Goal: Transaction & Acquisition: Purchase product/service

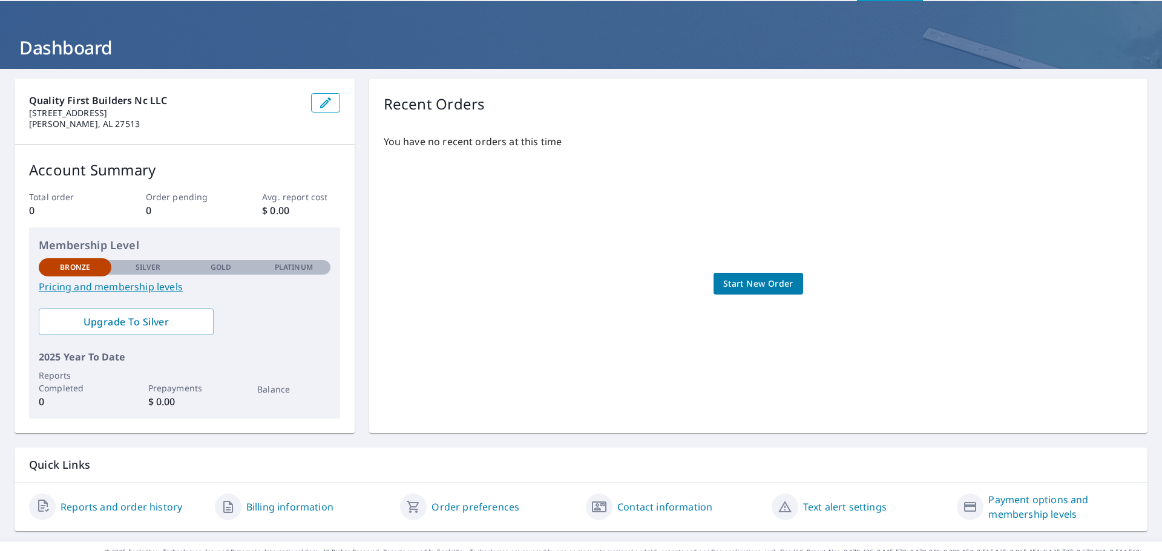
scroll to position [64, 0]
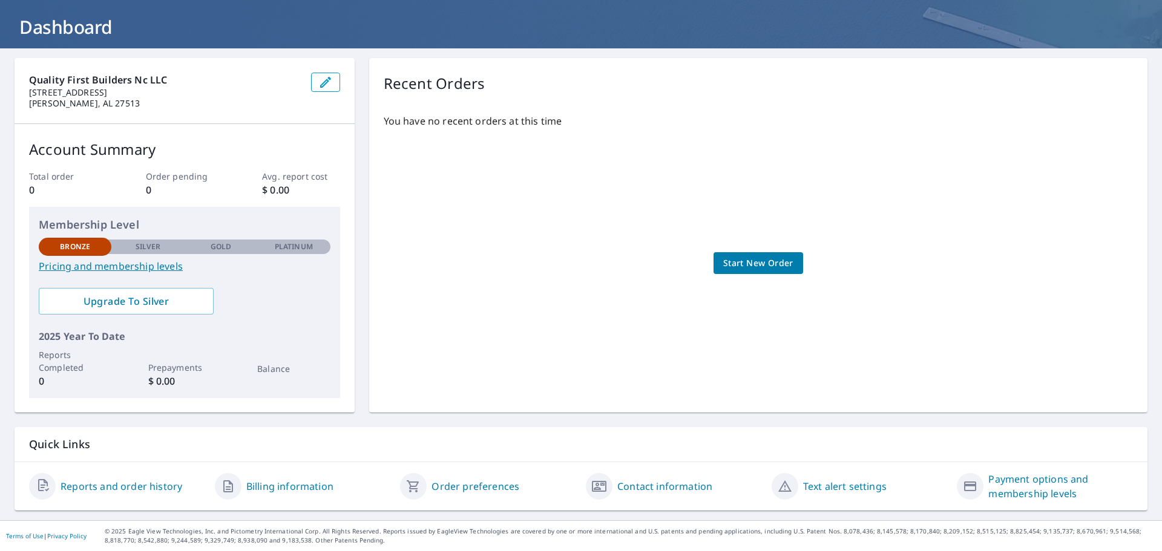
click at [750, 266] on span "Start New Order" at bounding box center [758, 263] width 70 height 15
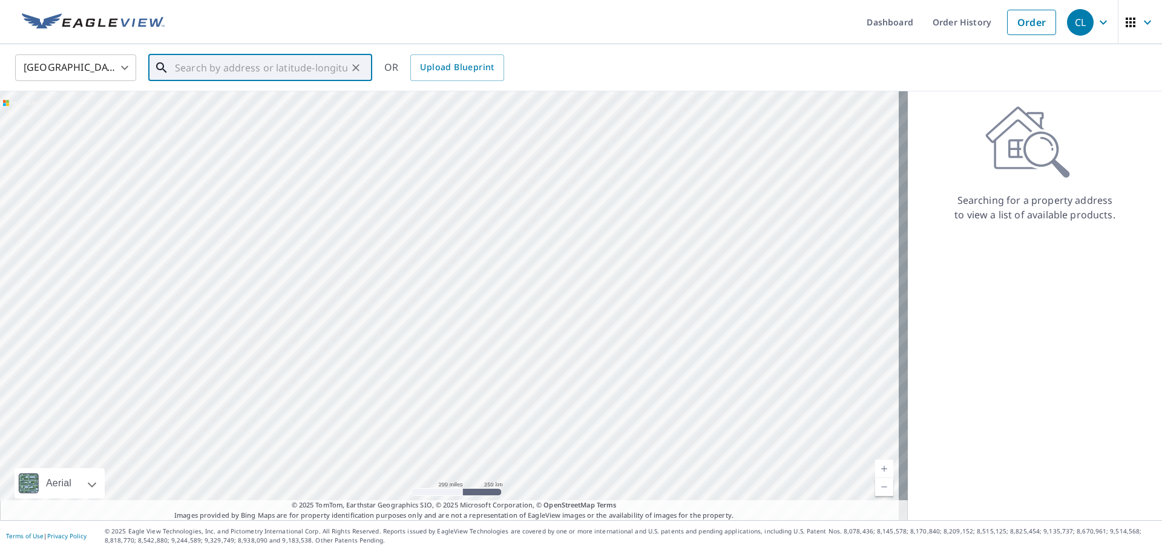
click at [200, 66] on input "text" at bounding box center [261, 68] width 172 height 34
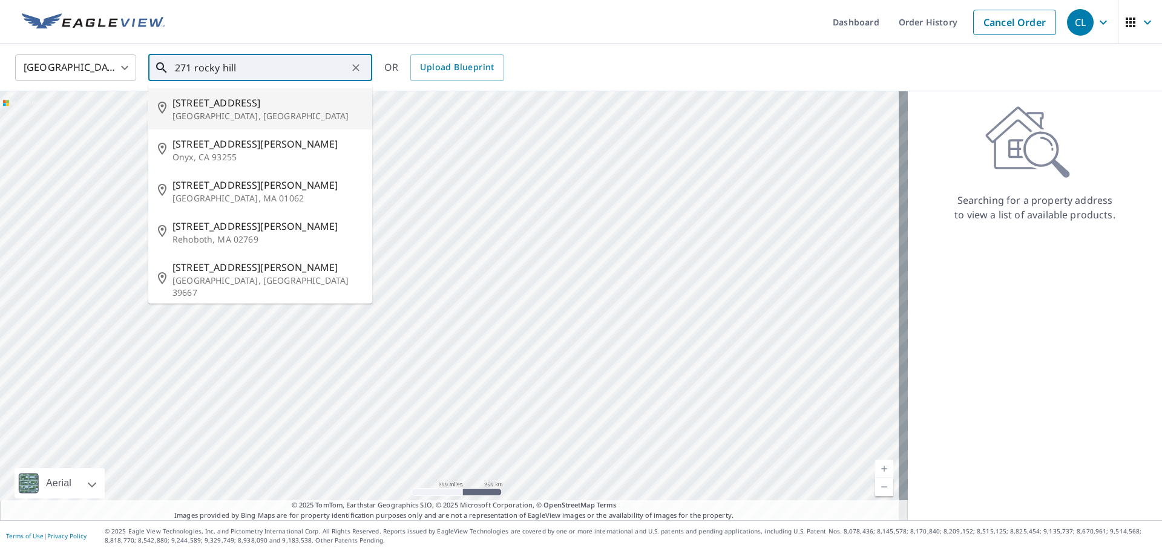
click at [198, 102] on span "271 Rocky Hills Rd" at bounding box center [267, 103] width 190 height 15
type input "271 Rocky Hills Rd Pittsboro, NC 27312"
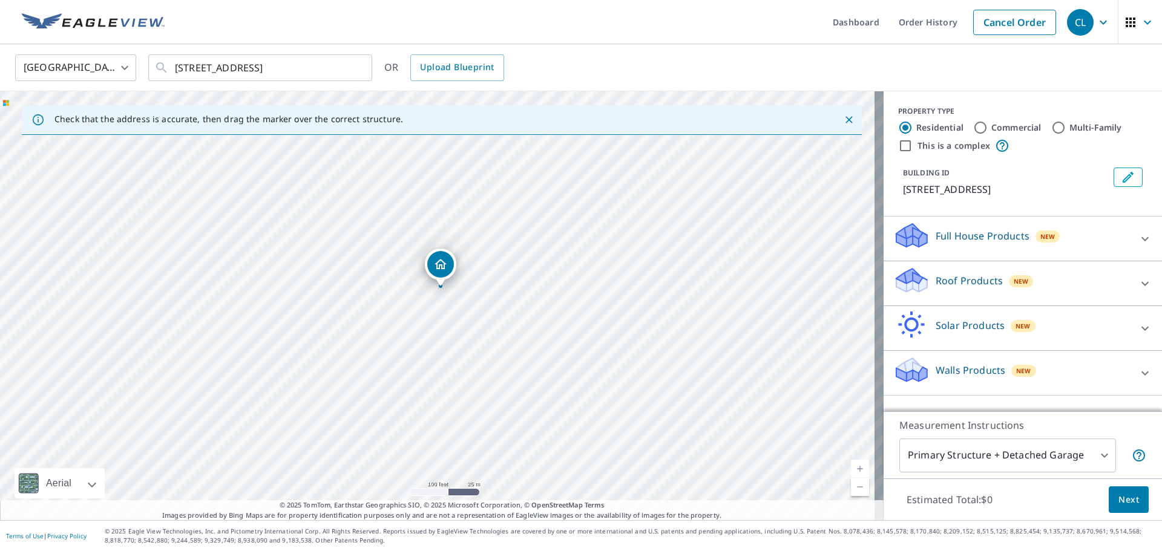
drag, startPoint x: 331, startPoint y: 348, endPoint x: 348, endPoint y: 312, distance: 40.1
click at [348, 312] on div "271 Rocky Hills Rd Pittsboro, NC 27312" at bounding box center [442, 305] width 884 height 429
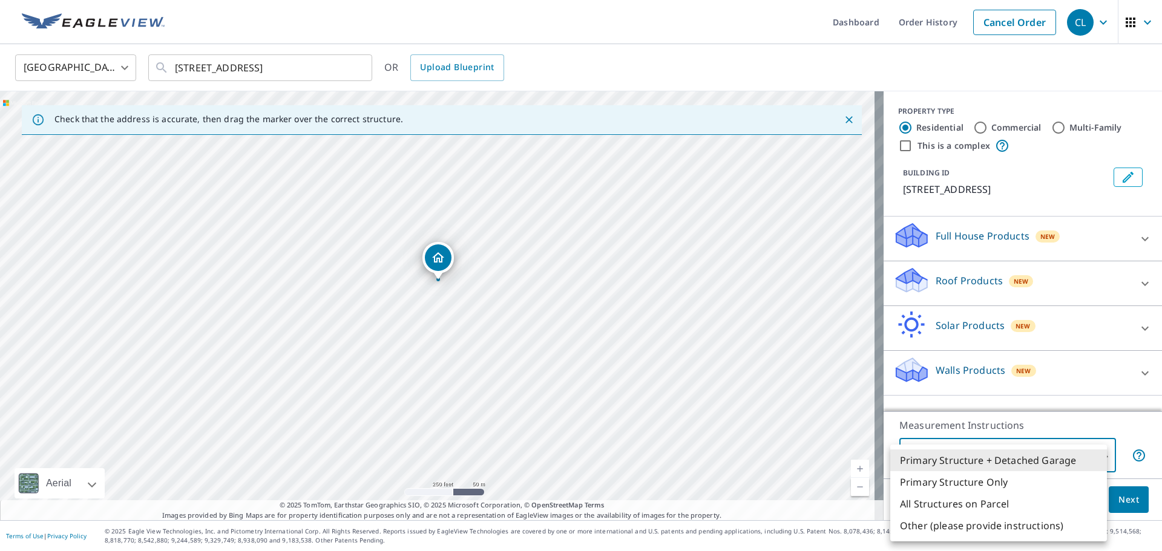
click at [1086, 454] on body "CL CL Dashboard Order History Cancel Order CL United States US ​ 271 Rocky Hill…" at bounding box center [581, 275] width 1162 height 551
click at [992, 480] on li "Primary Structure Only" at bounding box center [998, 482] width 217 height 22
type input "2"
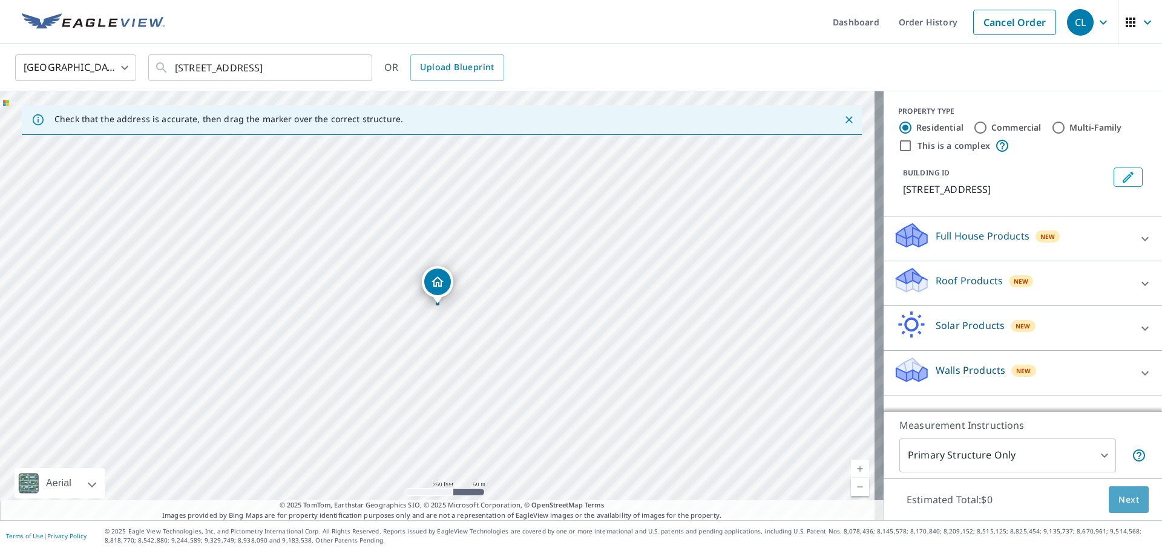
click at [1118, 500] on span "Next" at bounding box center [1128, 500] width 21 height 15
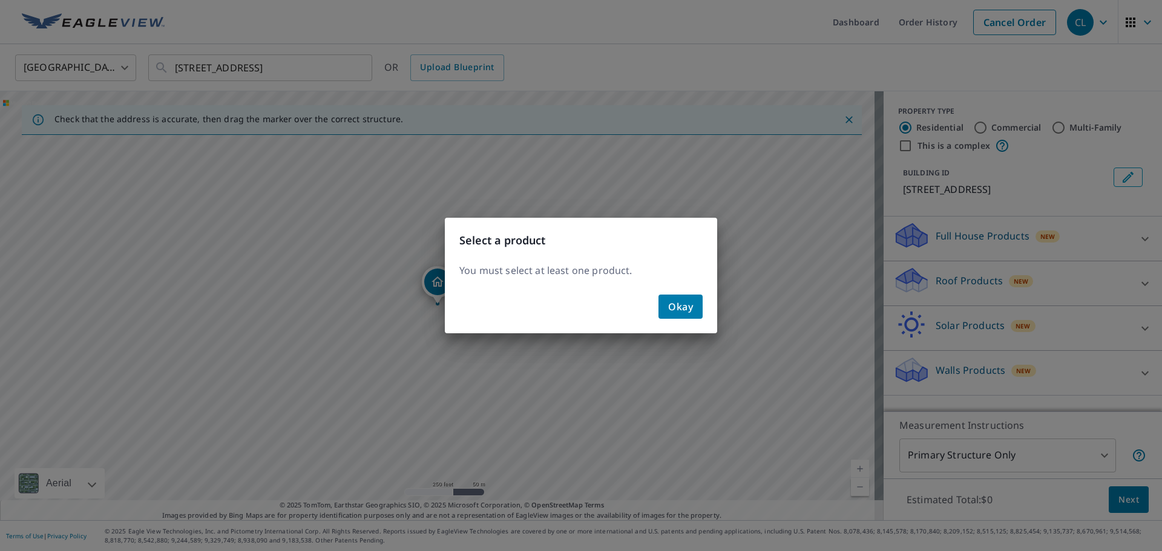
click at [781, 246] on div "Select a product You must select at least one product. Okay" at bounding box center [581, 275] width 1162 height 551
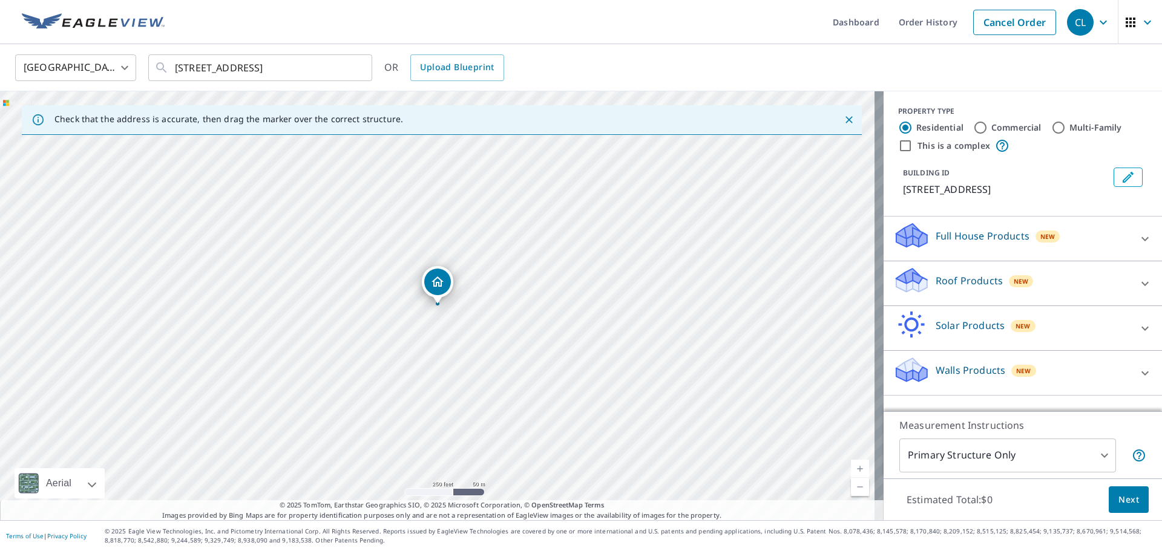
click at [975, 280] on p "Roof Products" at bounding box center [969, 281] width 67 height 15
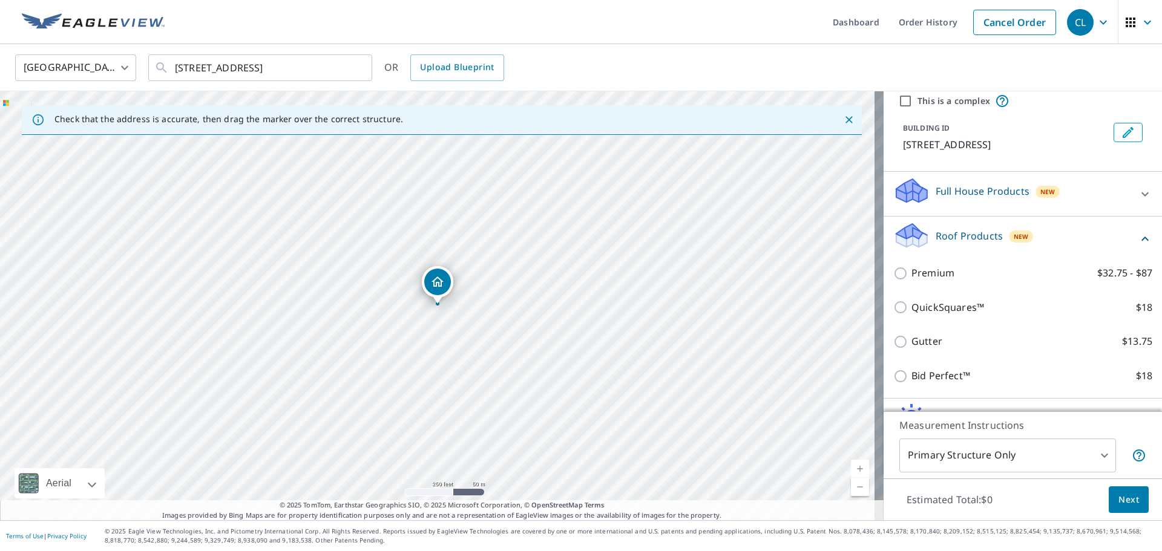
scroll to position [122, 0]
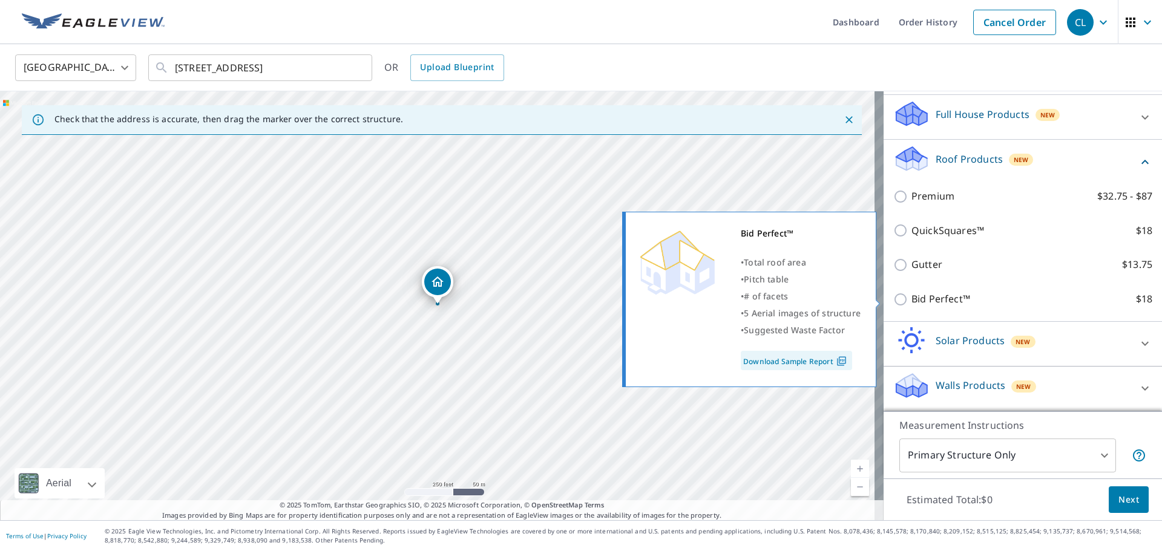
click at [932, 300] on p "Bid Perfect™" at bounding box center [940, 299] width 59 height 15
click at [911, 300] on input "Bid Perfect™ $18" at bounding box center [902, 299] width 18 height 15
checkbox input "true"
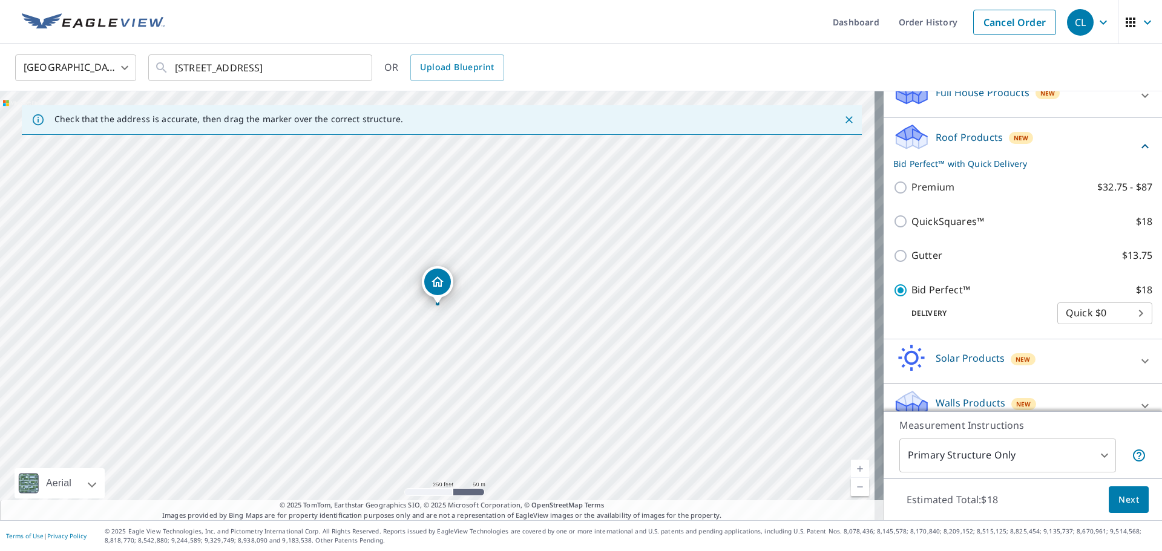
scroll to position [161, 0]
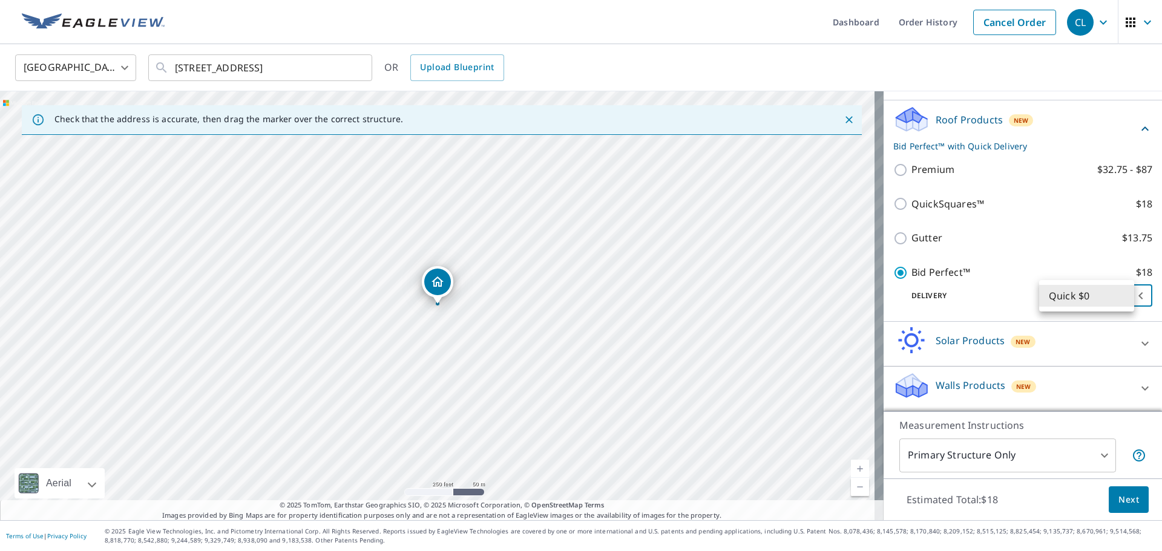
click at [1122, 293] on body "CL CL Dashboard Order History Cancel Order CL United States US ​ 271 Rocky Hill…" at bounding box center [581, 275] width 1162 height 551
click at [1121, 293] on li "Quick $0" at bounding box center [1086, 296] width 95 height 22
click at [1123, 500] on span "Next" at bounding box center [1128, 500] width 21 height 15
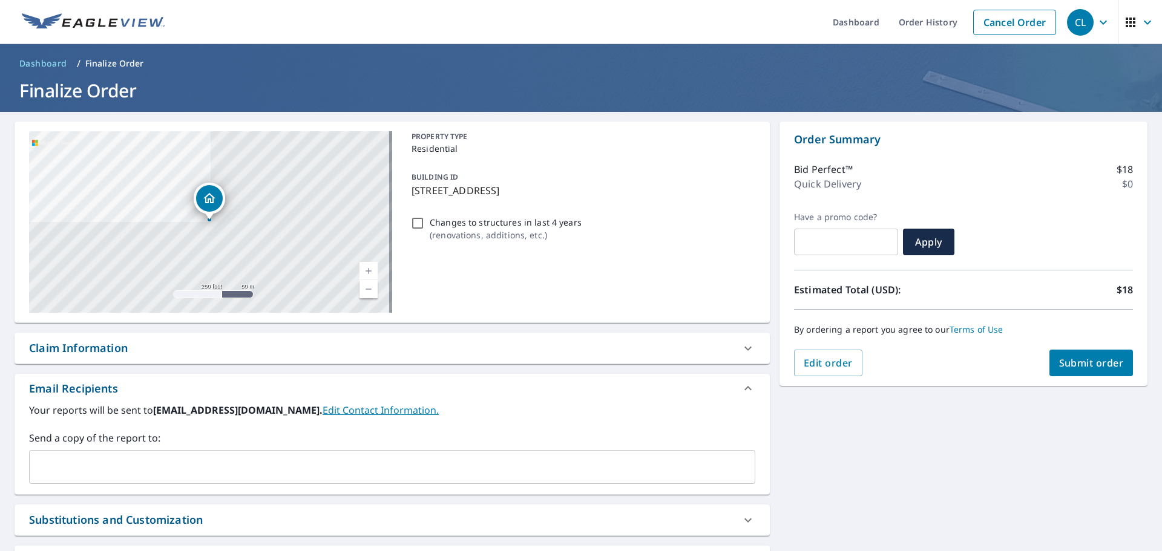
click at [1084, 365] on span "Submit order" at bounding box center [1091, 362] width 65 height 13
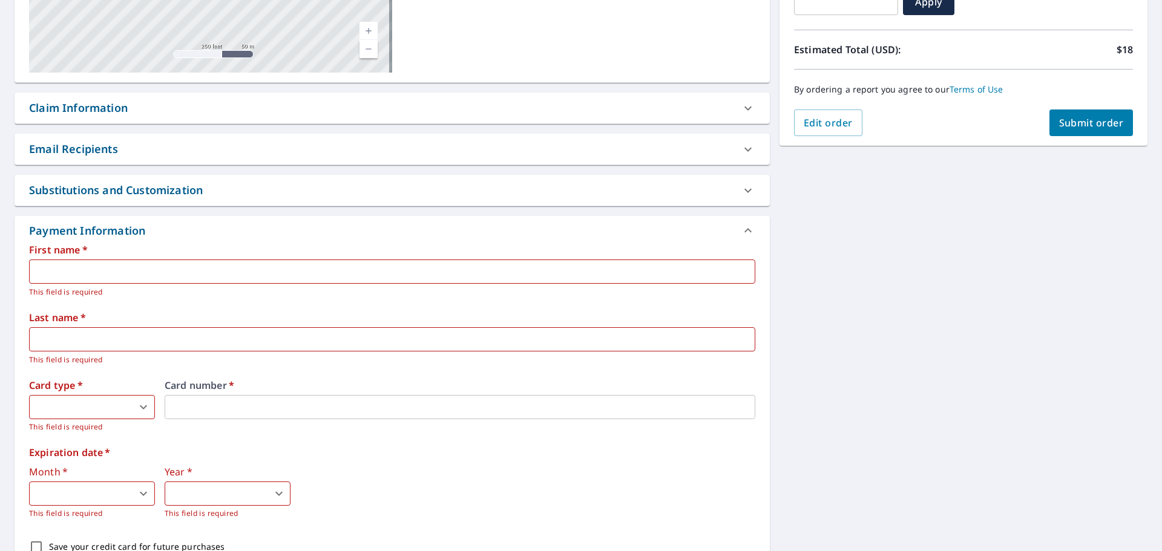
scroll to position [242, 0]
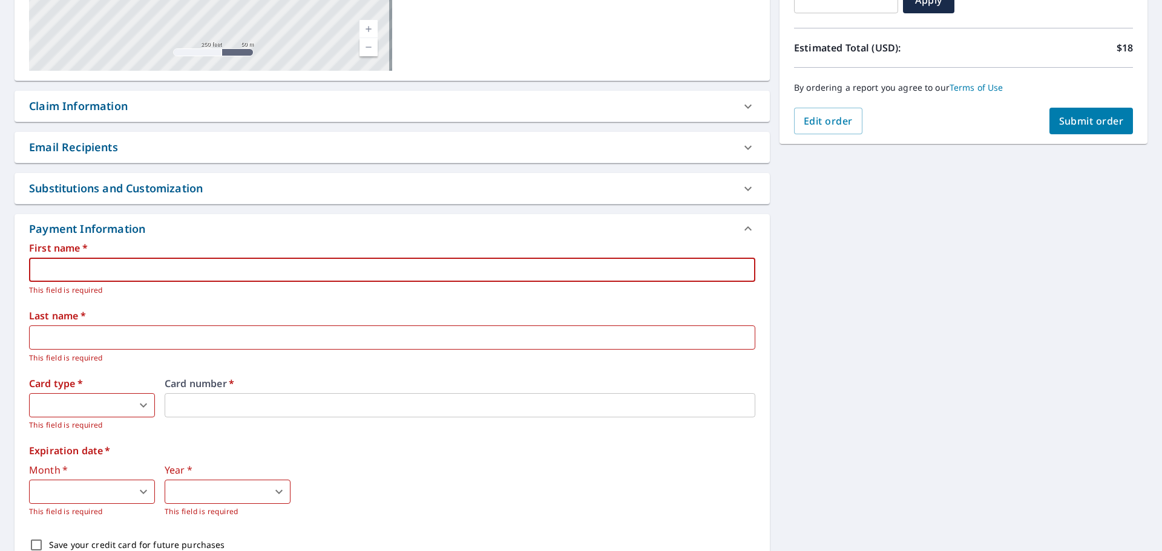
click at [70, 267] on input "text" at bounding box center [392, 270] width 726 height 24
checkbox input "true"
type input "c"
checkbox input "true"
type input "cr"
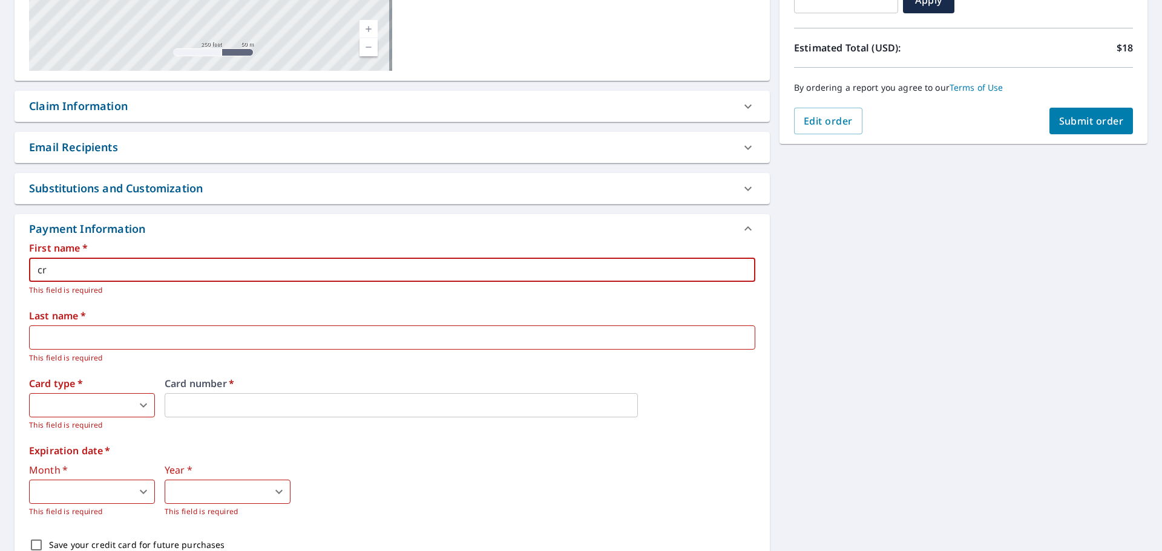
checkbox input "true"
type input "cri"
checkbox input "true"
type input "cris"
checkbox input "true"
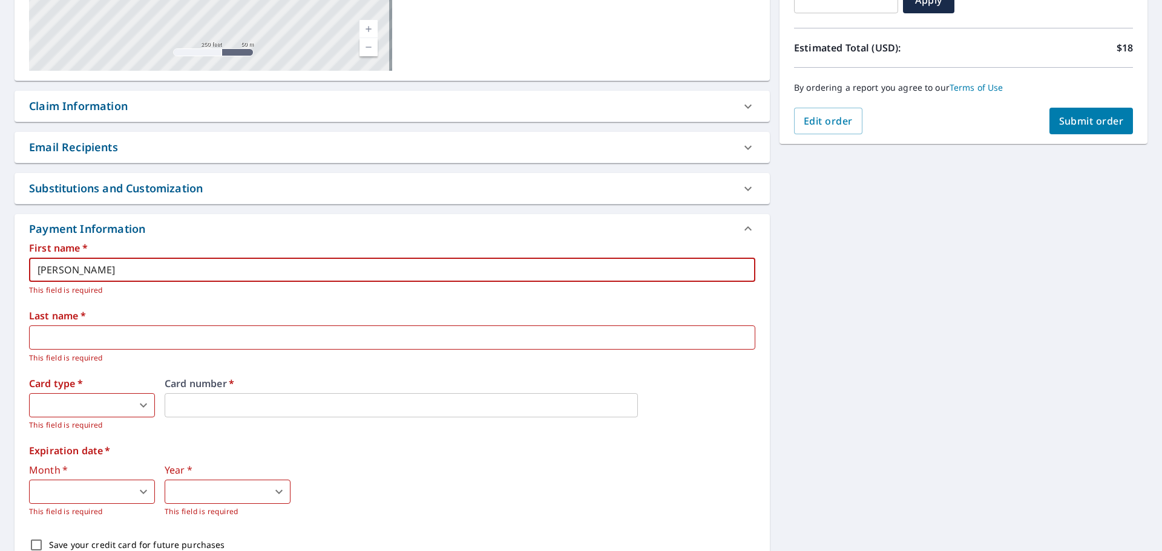
type input "crist"
checkbox input "true"
type input "cristi"
checkbox input "true"
type input "cristia"
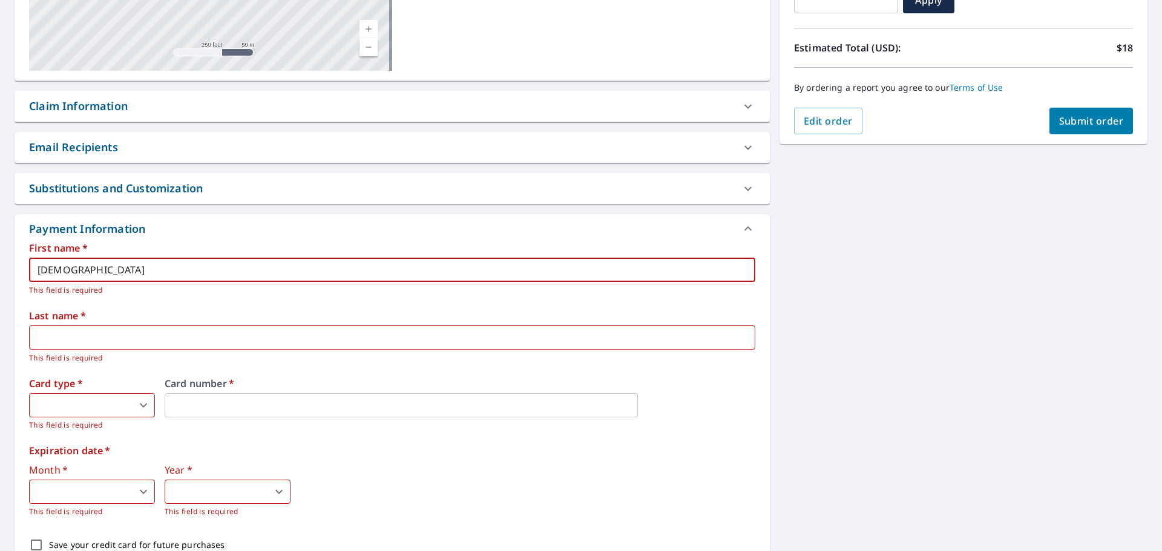
checkbox input "true"
type input "cristian"
checkbox input "true"
type input "cristian"
click at [62, 343] on input "text" at bounding box center [392, 338] width 726 height 24
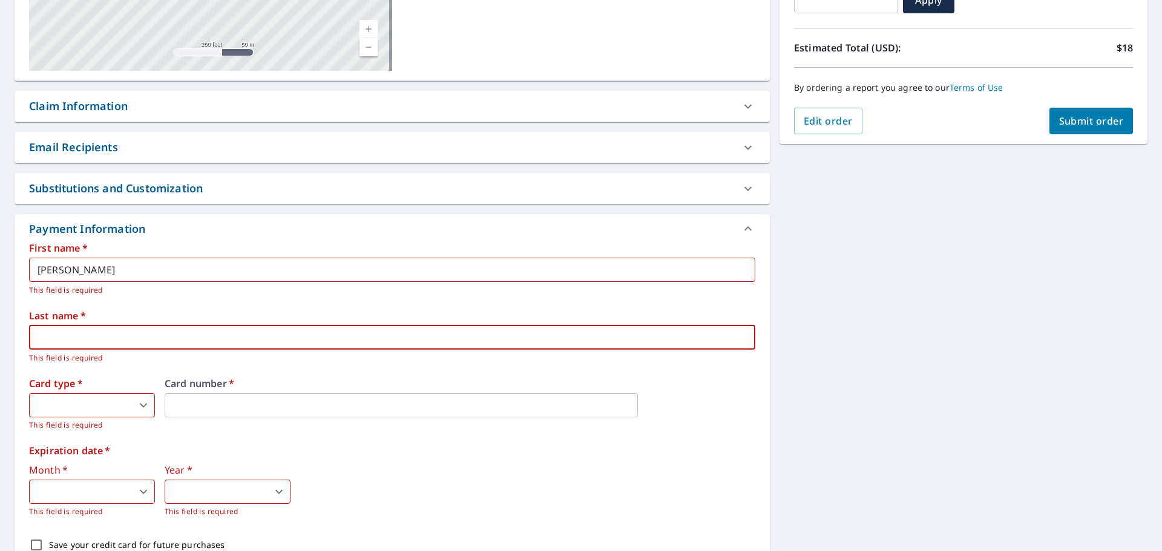
checkbox input "true"
type input "l"
checkbox input "true"
type input "lo"
checkbox input "true"
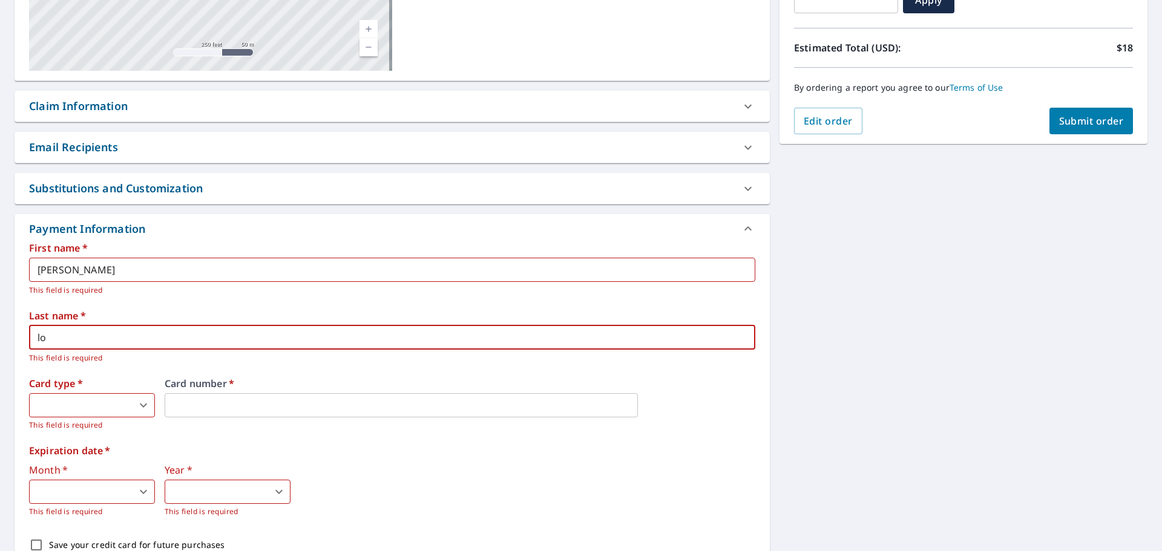
type input "lop"
checkbox input "true"
type input "lope"
checkbox input "true"
type input "lopez"
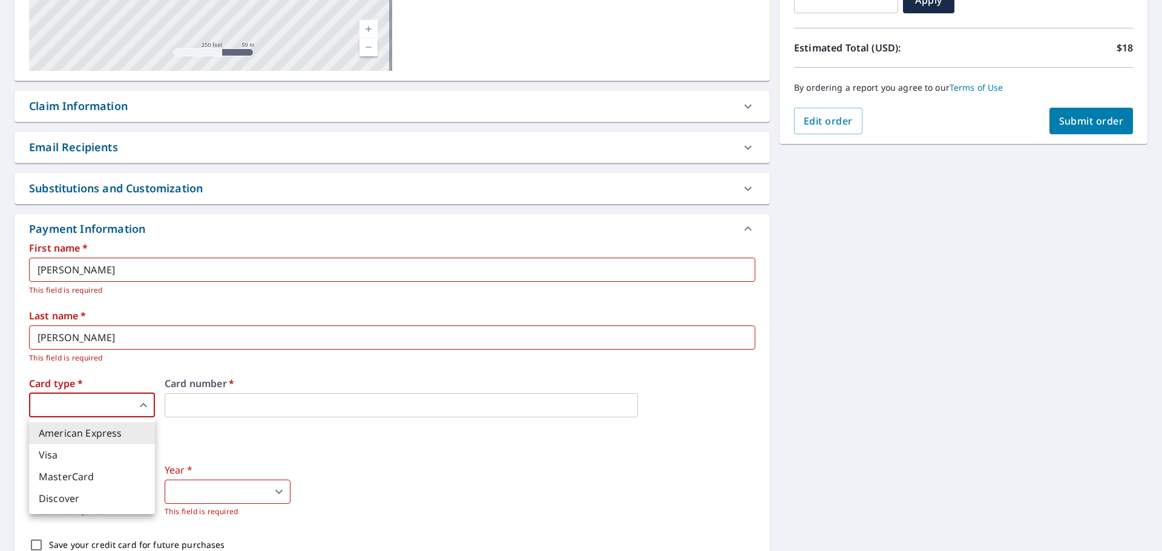
click at [41, 400] on body "CL CL Dashboard Order History Cancel Order CL Dashboard / Finalize Order Finali…" at bounding box center [581, 275] width 1162 height 551
click at [53, 457] on li "Visa" at bounding box center [92, 455] width 126 height 22
checkbox input "true"
type input "2"
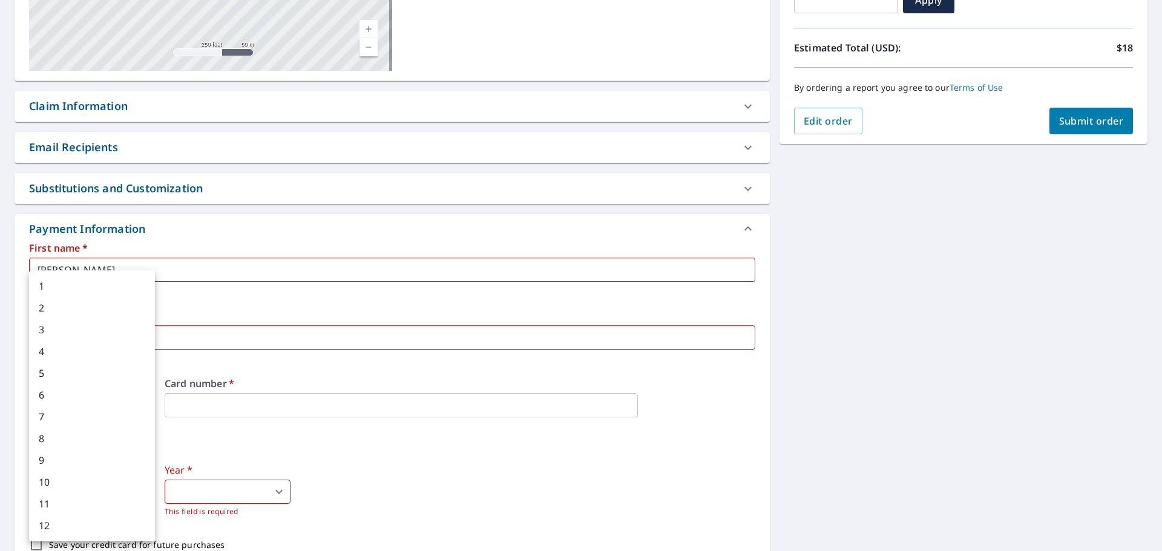
click at [107, 488] on body "CL CL Dashboard Order History Cancel Order CL Dashboard / Finalize Order Finali…" at bounding box center [581, 275] width 1162 height 551
click at [65, 355] on li "4" at bounding box center [92, 352] width 126 height 22
checkbox input "true"
type input "4"
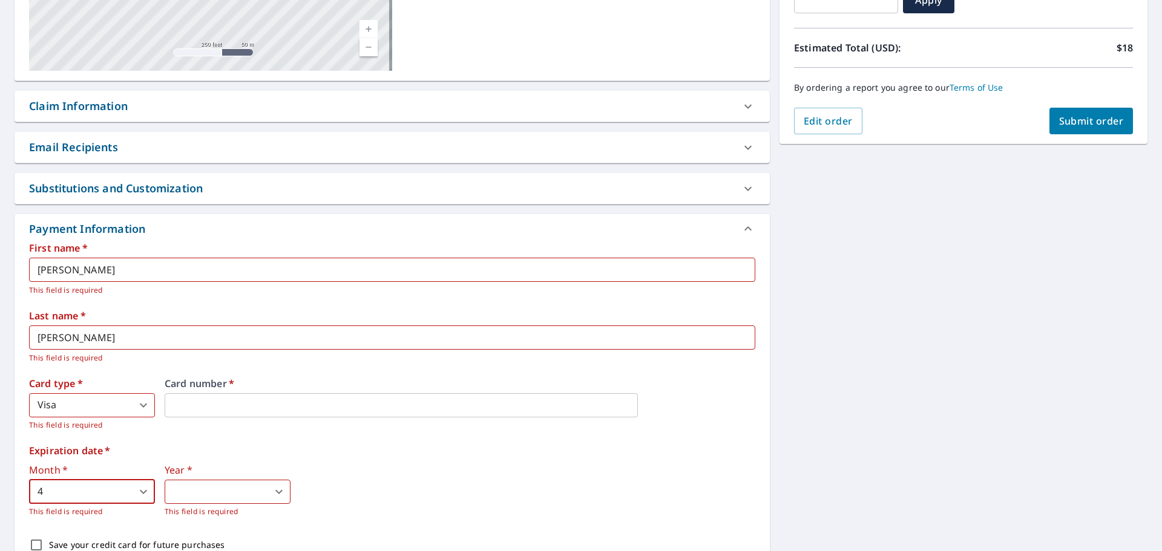
click at [214, 498] on body "CL CL Dashboard Order History Cancel Order CL Dashboard / Finalize Order Finali…" at bounding box center [581, 275] width 1162 height 551
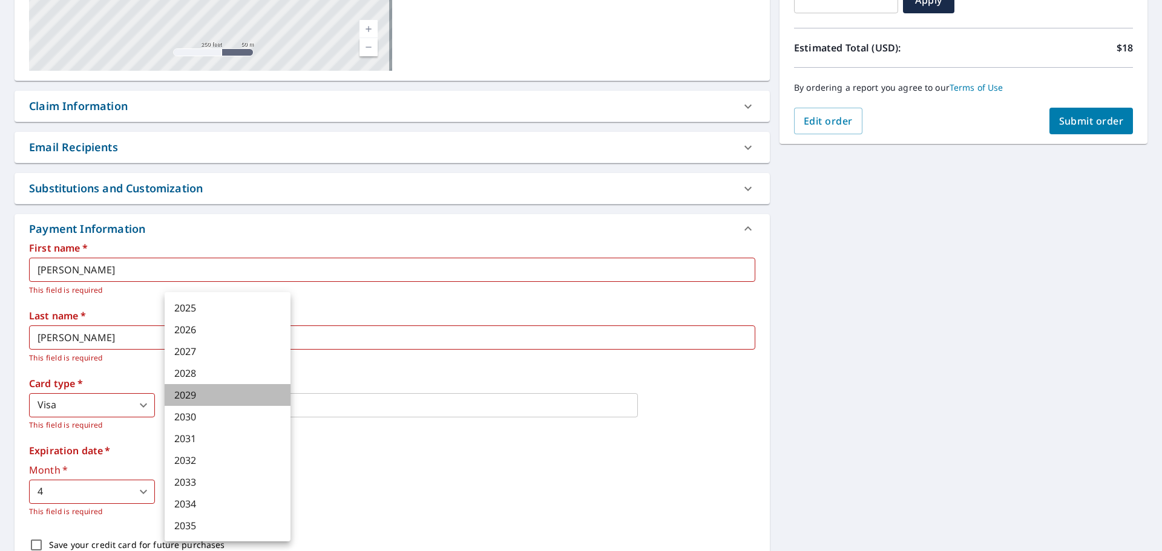
click at [194, 391] on li "2029" at bounding box center [228, 395] width 126 height 22
checkbox input "true"
type input "2029"
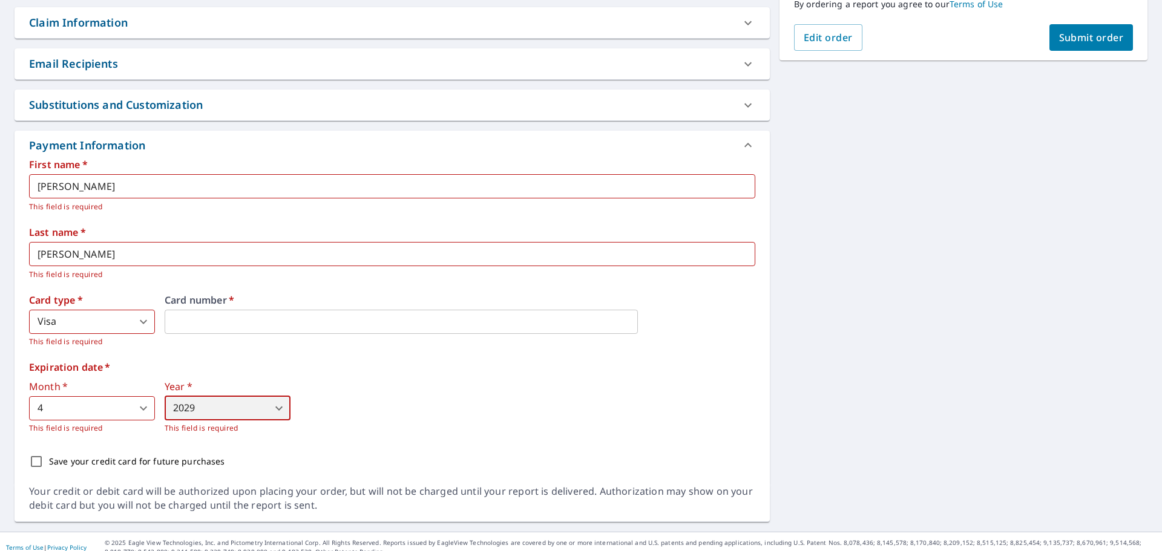
scroll to position [337, 0]
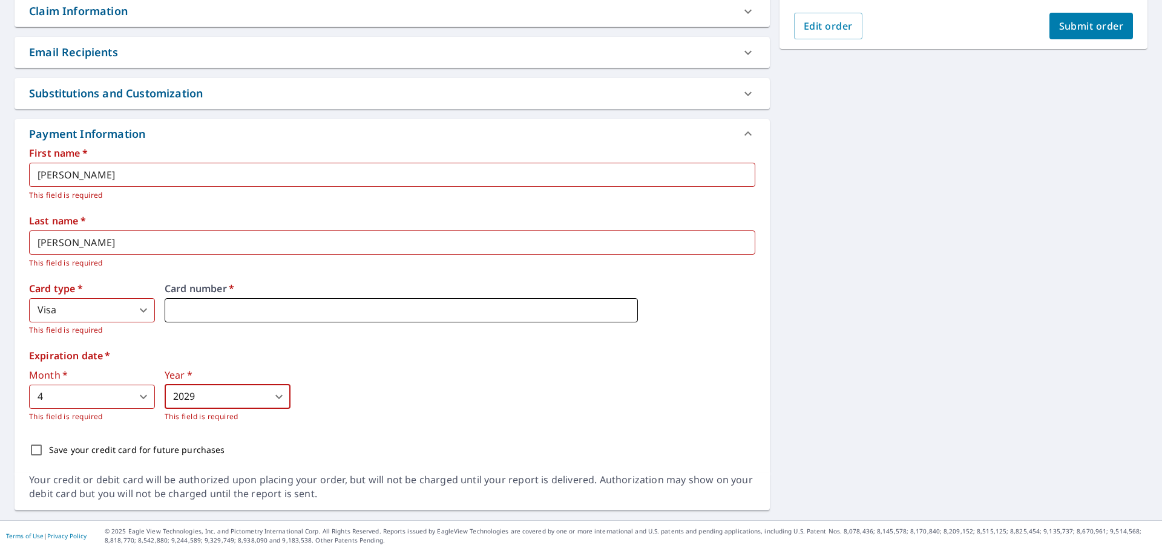
click at [196, 293] on label "Card number   *" at bounding box center [460, 289] width 591 height 10
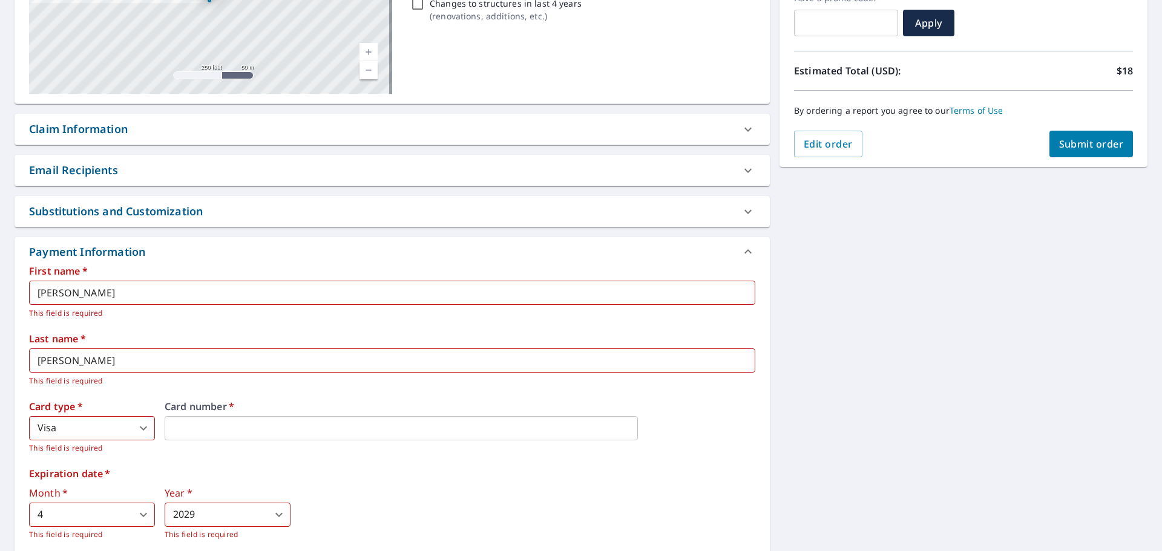
scroll to position [216, 0]
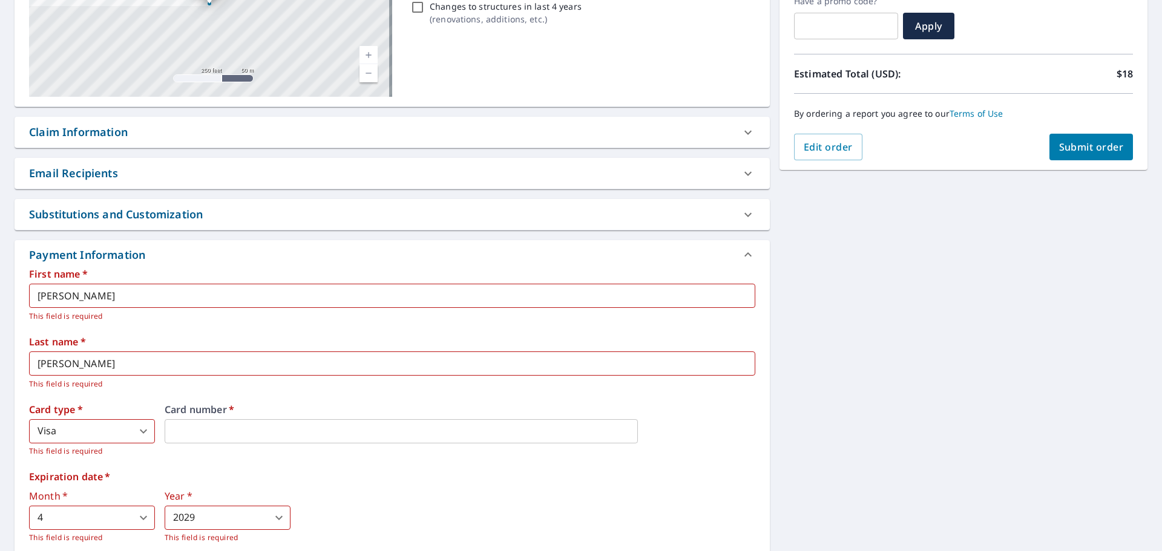
click at [1080, 146] on span "Submit order" at bounding box center [1091, 146] width 65 height 13
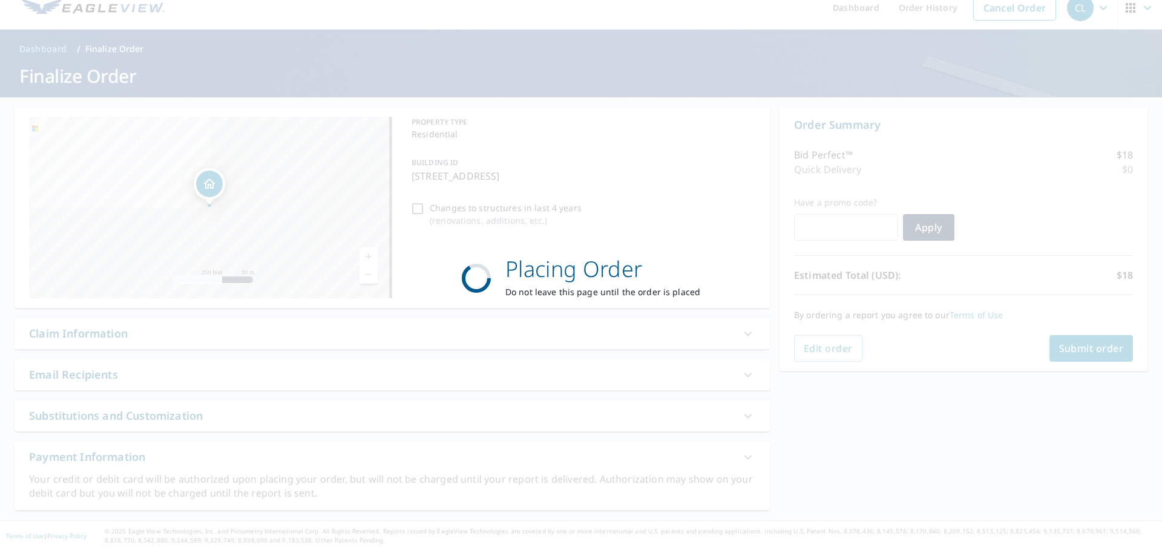
scroll to position [15, 0]
checkbox input "true"
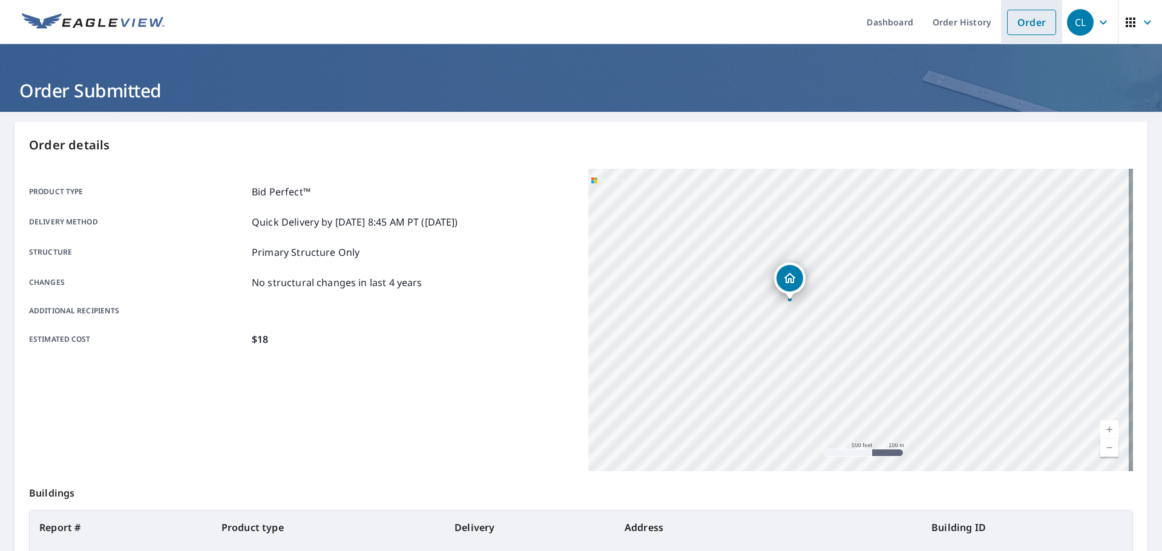
click at [1040, 19] on link "Order" at bounding box center [1031, 22] width 49 height 25
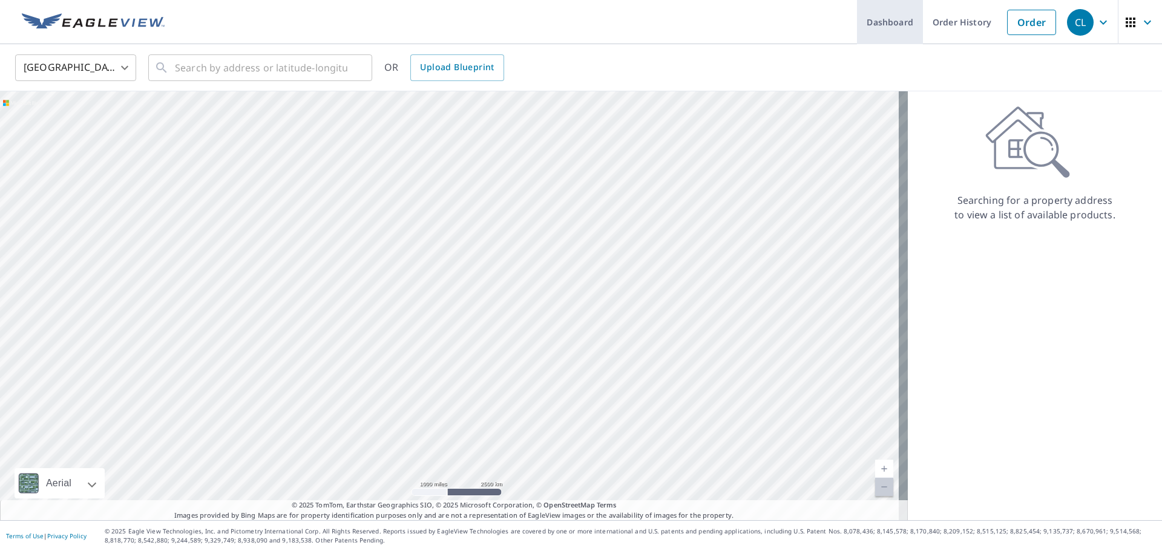
click at [881, 22] on link "Dashboard" at bounding box center [890, 22] width 66 height 44
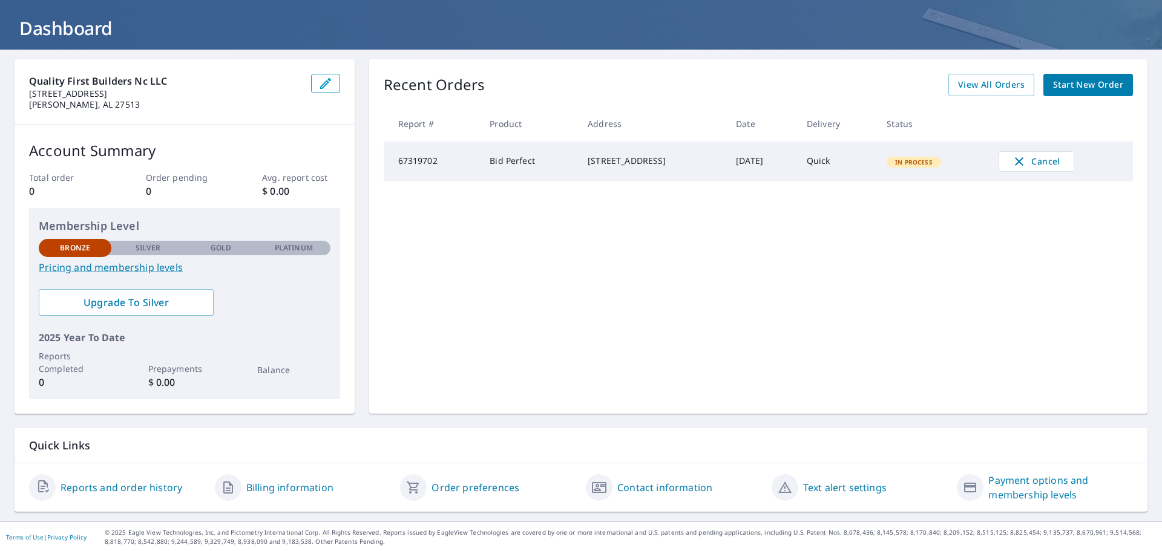
scroll to position [64, 0]
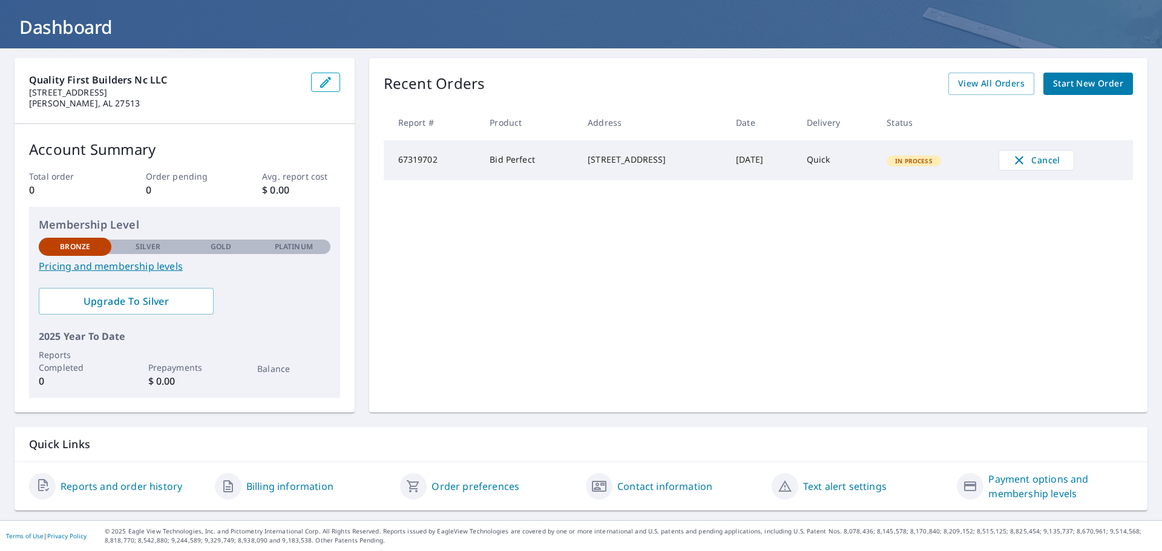
click at [1003, 488] on link "Payment options and membership levels" at bounding box center [1060, 486] width 145 height 29
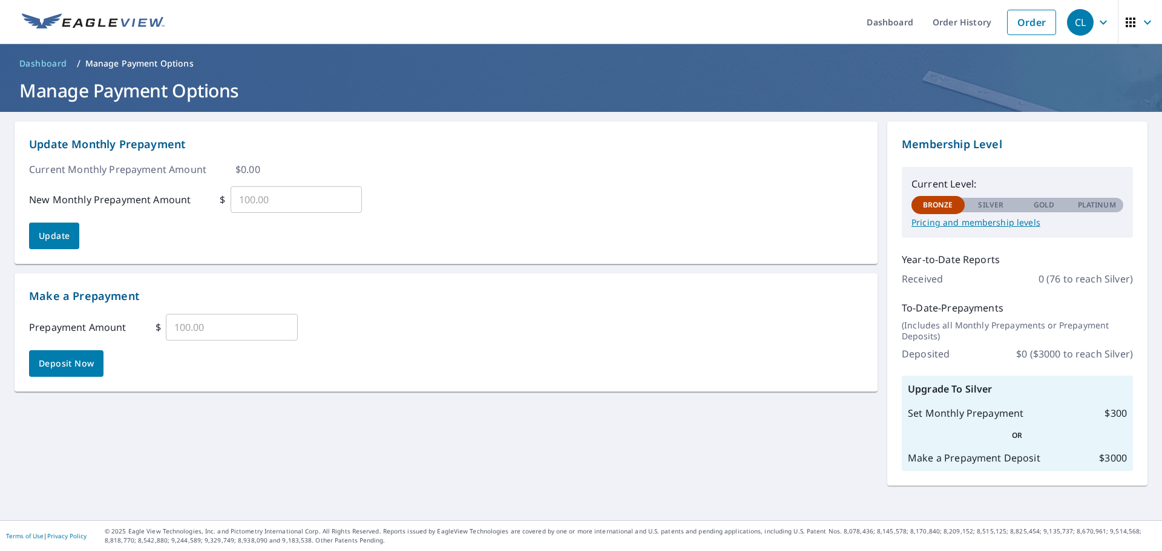
click at [1092, 203] on p "Platinum" at bounding box center [1097, 205] width 38 height 11
click at [980, 205] on p "Silver" at bounding box center [990, 205] width 25 height 11
click at [980, 220] on p "Pricing and membership levels" at bounding box center [1017, 222] width 212 height 11
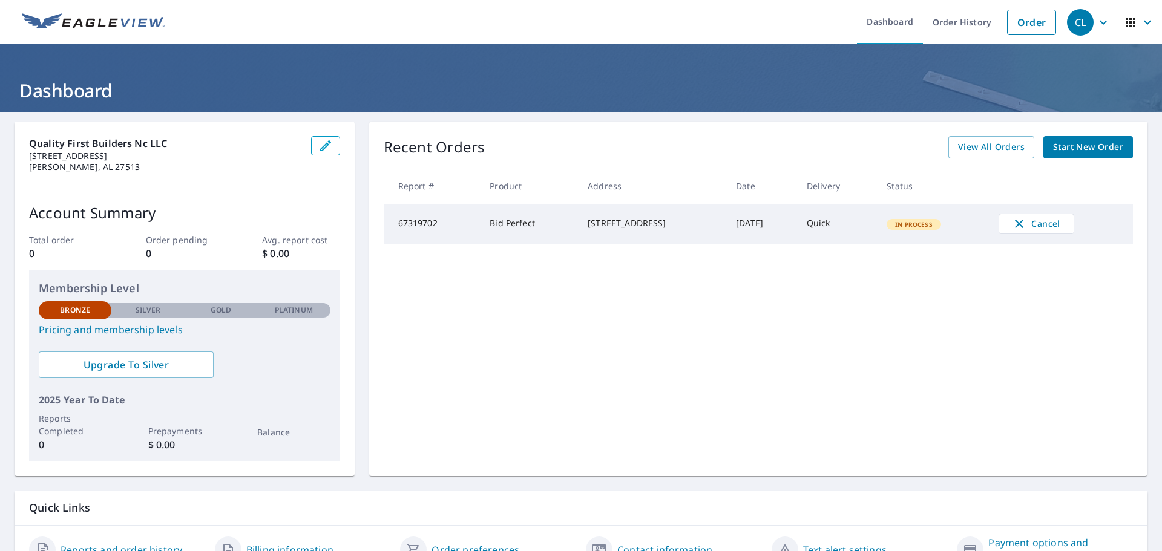
click at [257, 53] on header "Dashboard" at bounding box center [581, 78] width 1162 height 68
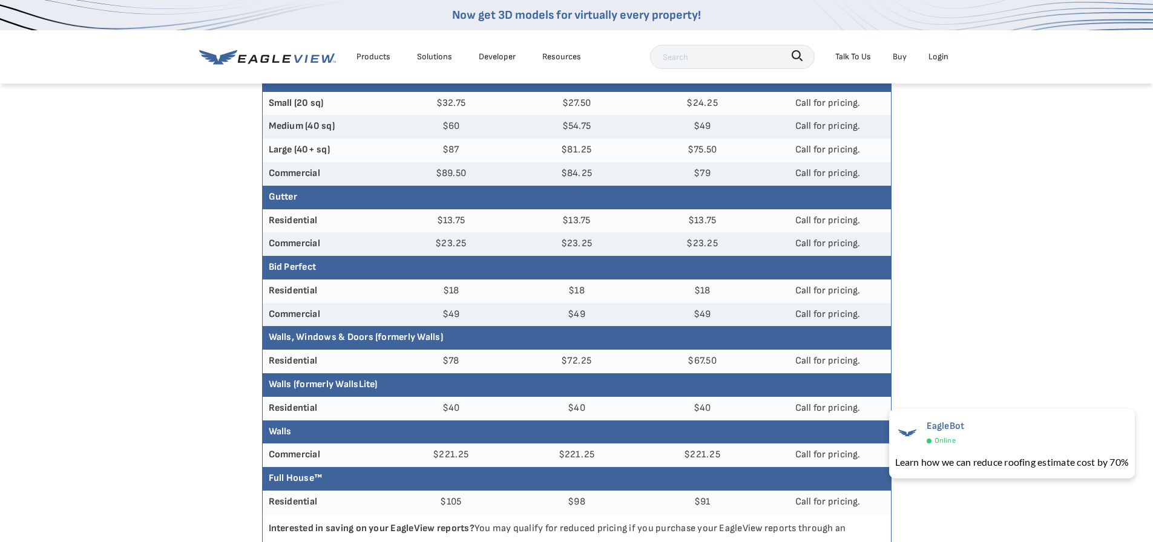
scroll to position [242, 0]
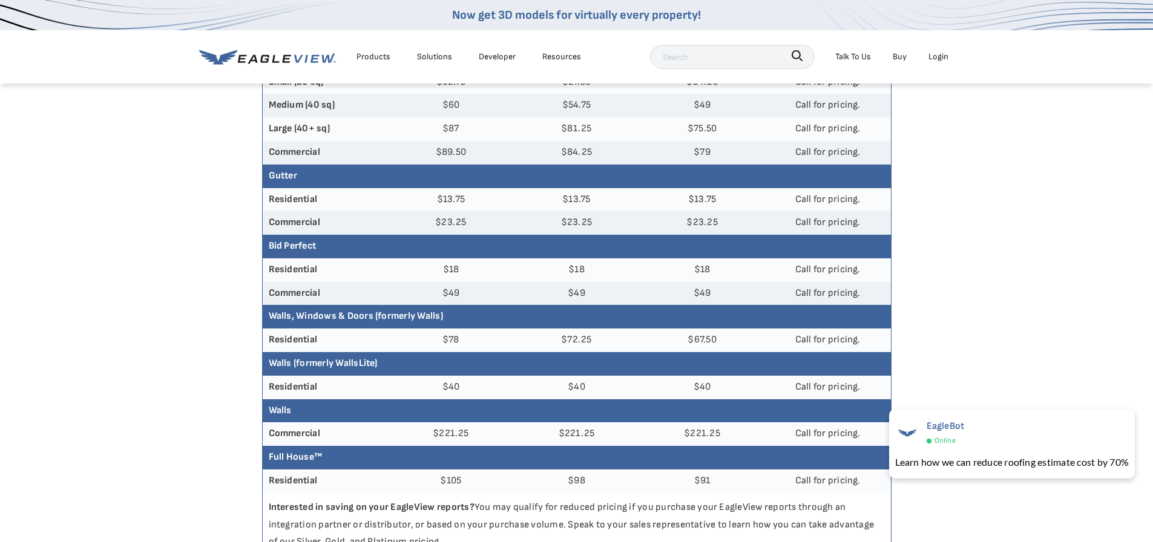
drag, startPoint x: 444, startPoint y: 345, endPoint x: 168, endPoint y: 306, distance: 278.7
click at [168, 306] on article "Need an Account? Sign up to order reports. Get Started. Create an Account Const…" at bounding box center [576, 342] width 1153 height 1005
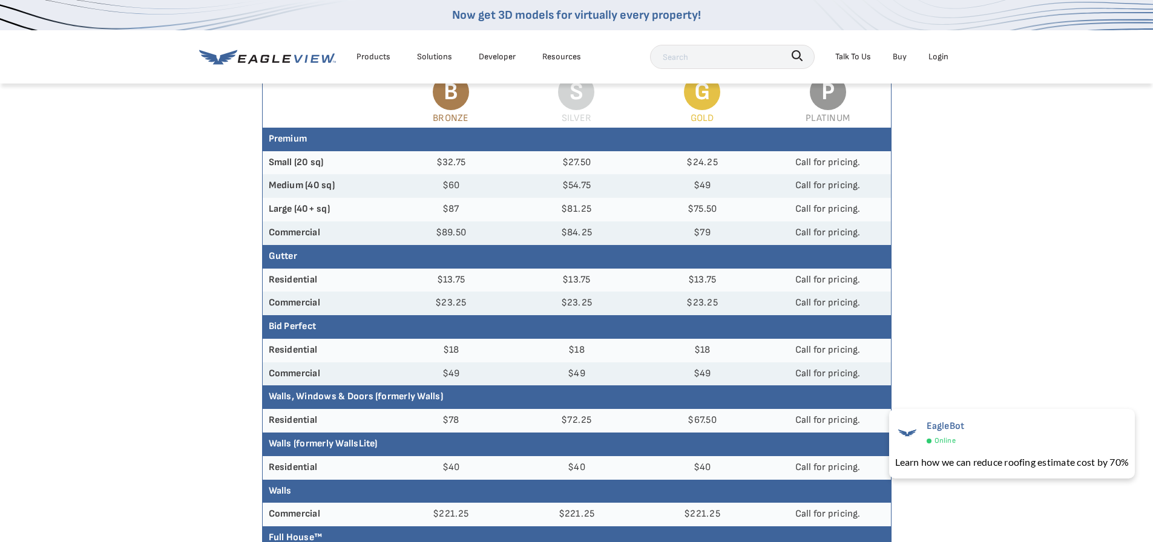
scroll to position [182, 0]
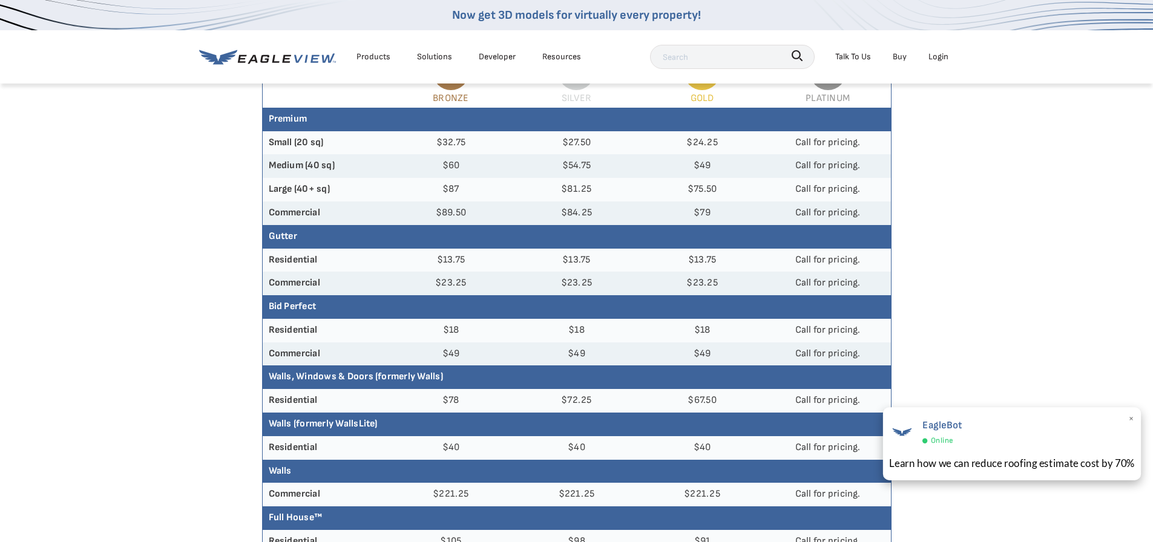
click at [1057, 451] on div "EagleBot Online Learn how we can reduce roofing estimate cost by 70% ×" at bounding box center [1011, 443] width 258 height 73
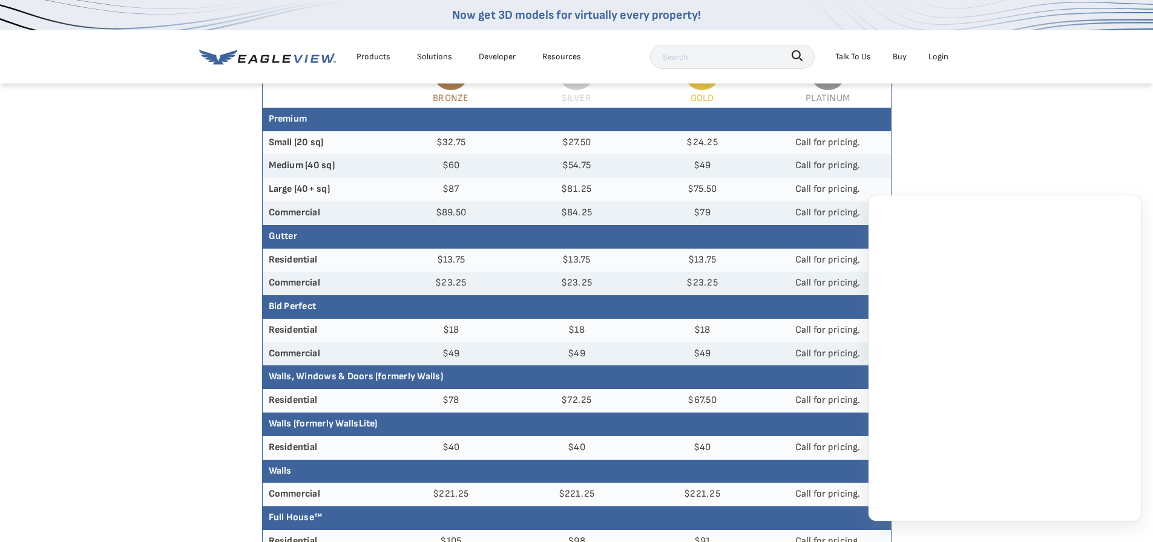
click at [1067, 158] on article "Need an Account? Sign up to order reports. Get Started. Create an Account Const…" at bounding box center [576, 403] width 1153 height 1005
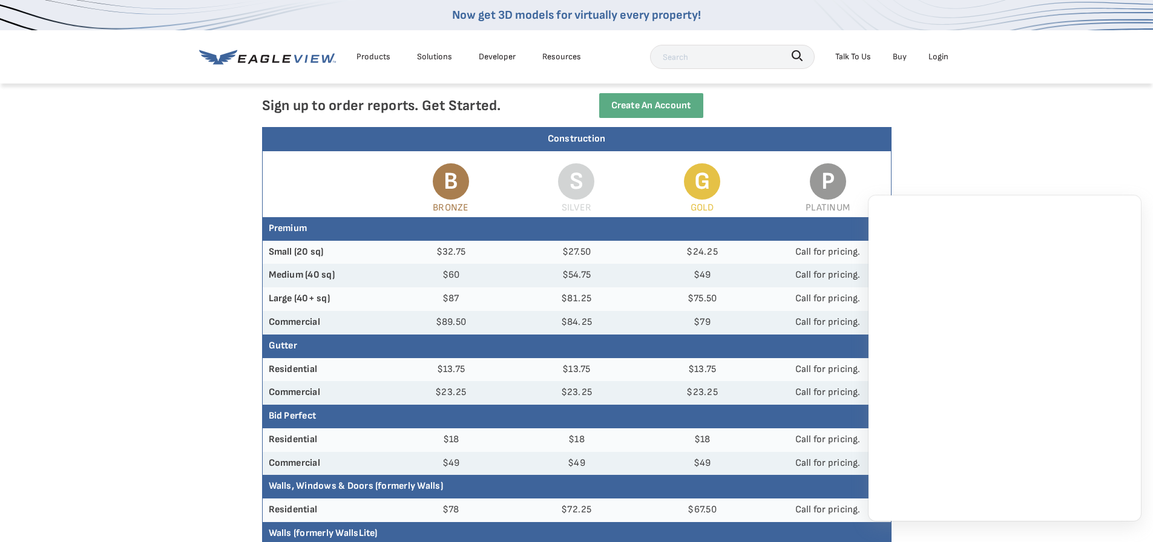
scroll to position [0, 0]
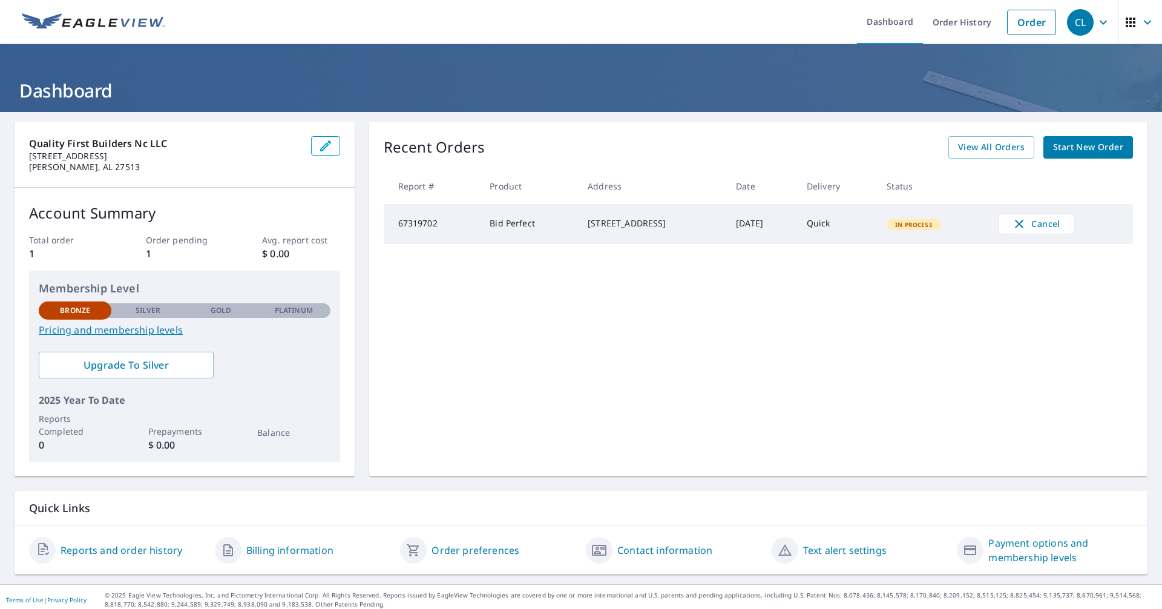
click at [562, 229] on div "[STREET_ADDRESS]" at bounding box center [652, 223] width 129 height 12
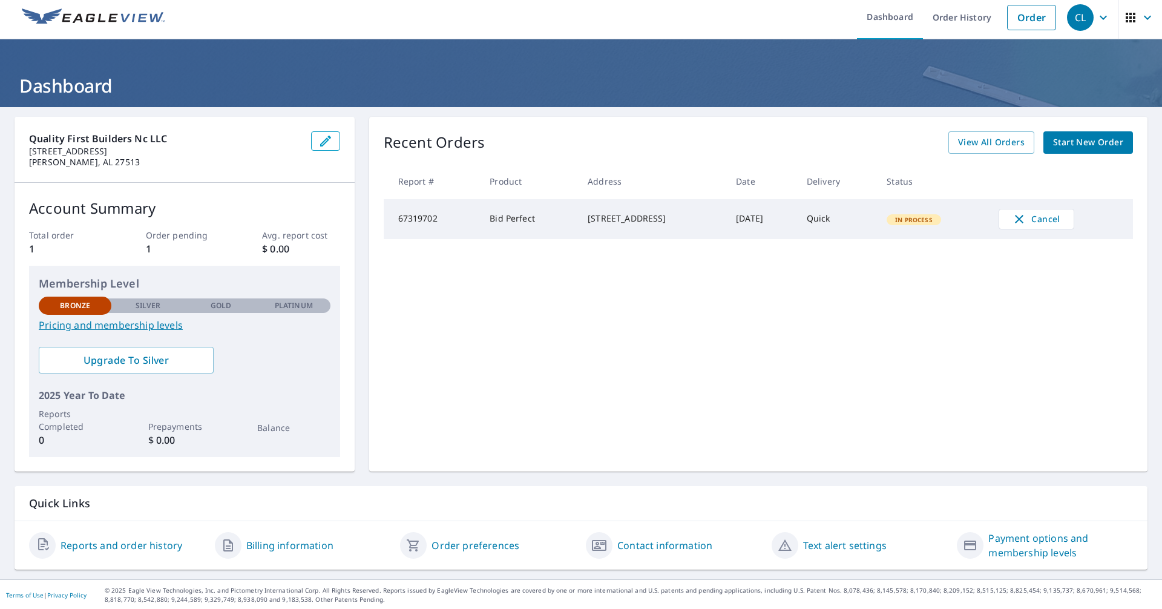
scroll to position [6, 0]
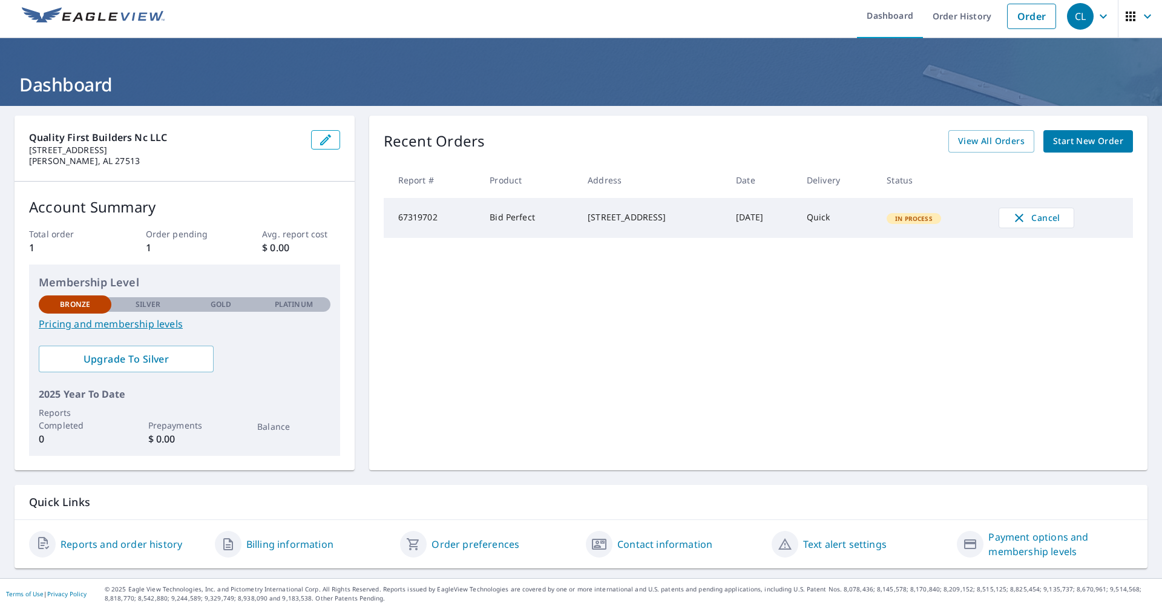
click at [525, 230] on td "Bid Perfect" at bounding box center [529, 218] width 98 height 40
click at [562, 15] on link "Order" at bounding box center [1031, 16] width 49 height 25
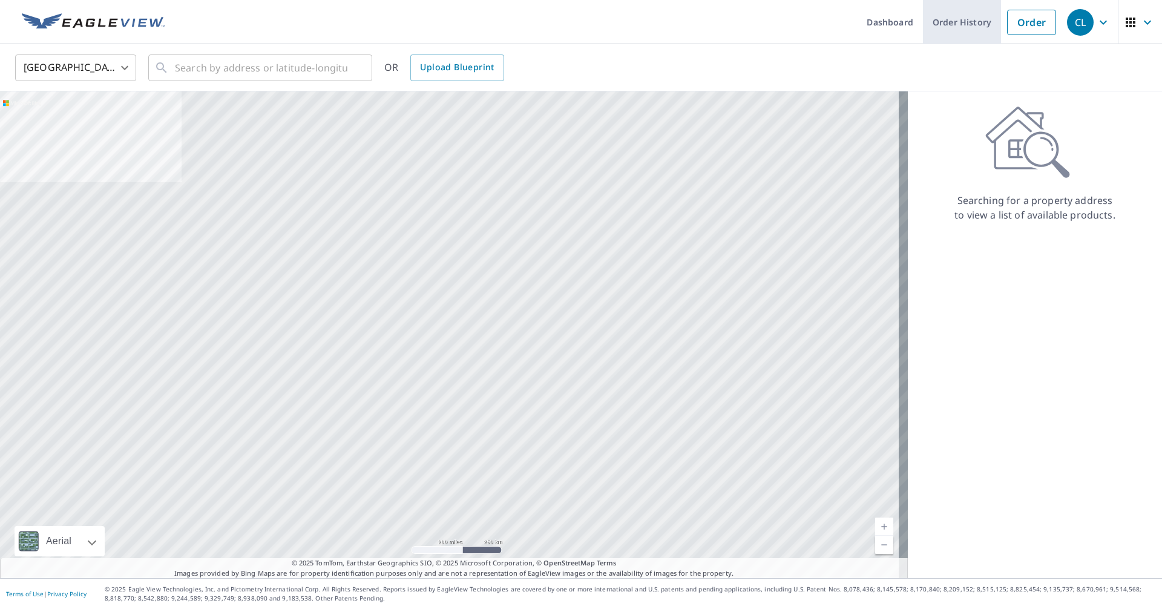
click at [562, 21] on link "Order History" at bounding box center [962, 22] width 78 height 44
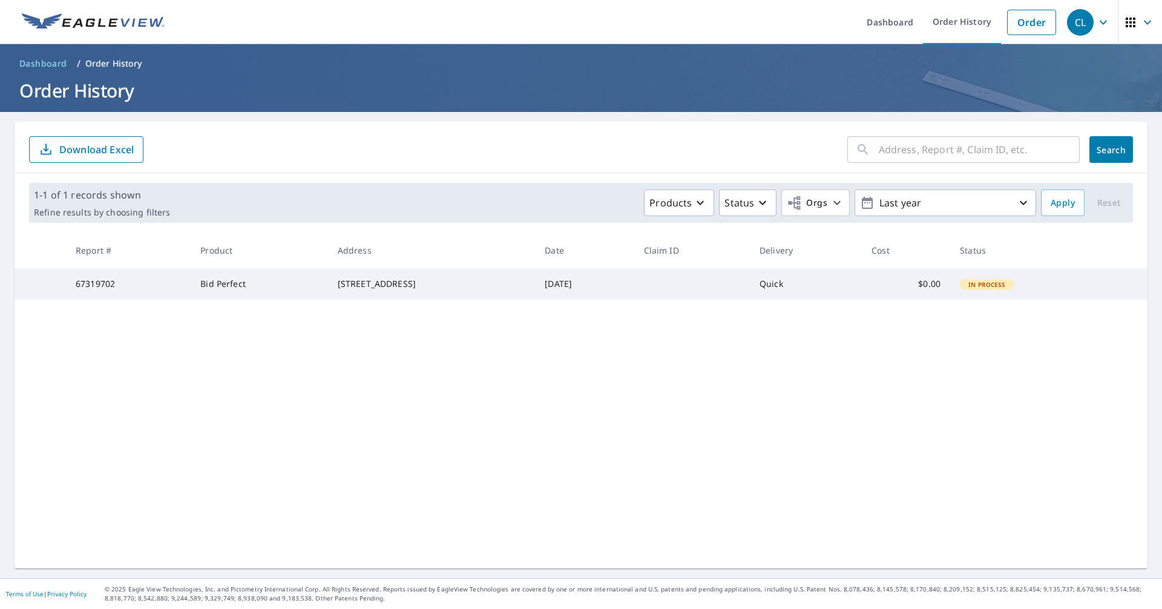
click at [562, 291] on td "Quick" at bounding box center [806, 283] width 112 height 31
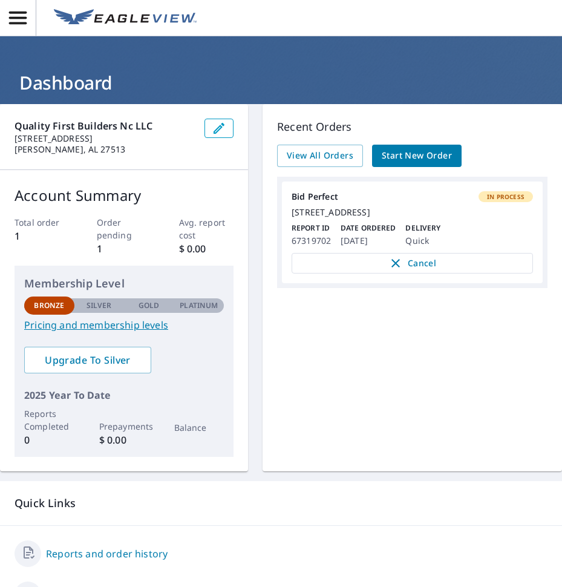
click at [385, 200] on div "Bid Perfect In Process" at bounding box center [412, 196] width 241 height 11
